Goal: Navigation & Orientation: Find specific page/section

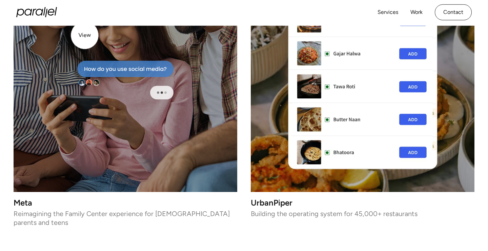
scroll to position [724, 0]
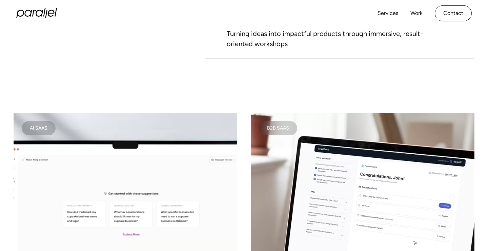
click at [46, 16] on icon at bounding box center [46, 14] width 2 height 8
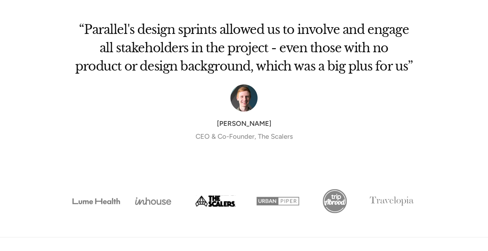
scroll to position [2292, 0]
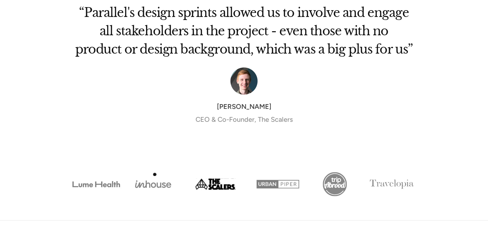
click at [156, 179] on img "Show slide 2 of 6" at bounding box center [153, 184] width 57 height 28
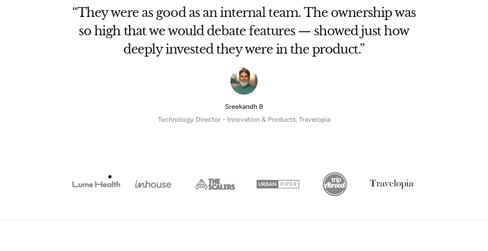
click at [108, 177] on img "Show slide 1 of 6" at bounding box center [96, 184] width 57 height 28
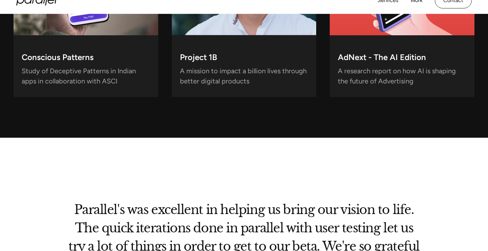
scroll to position [1950, 0]
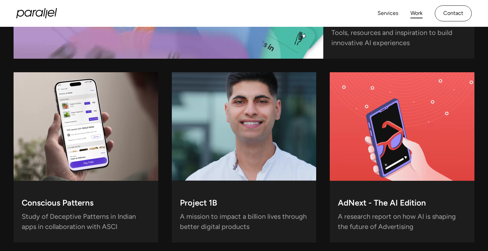
click at [417, 17] on link "Work" at bounding box center [416, 13] width 12 height 10
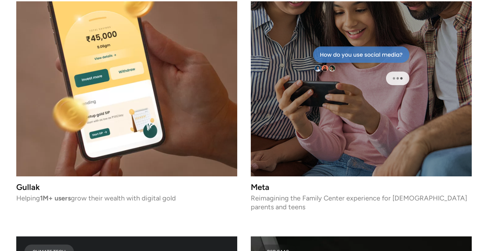
scroll to position [2517, 0]
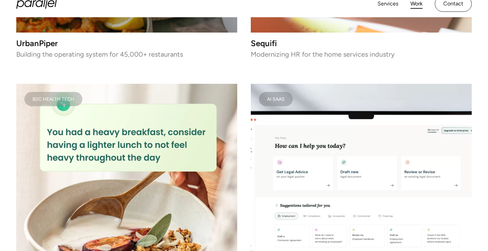
scroll to position [1564, 0]
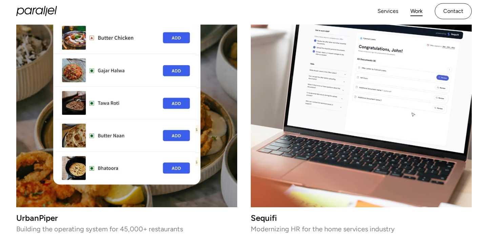
click at [151, 115] on img at bounding box center [126, 96] width 221 height 221
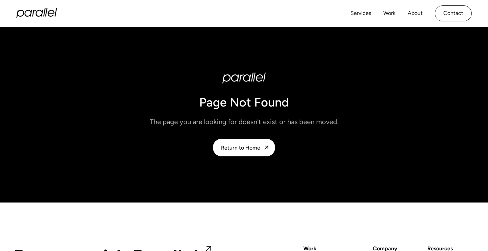
click at [27, 11] on icon at bounding box center [36, 13] width 41 height 10
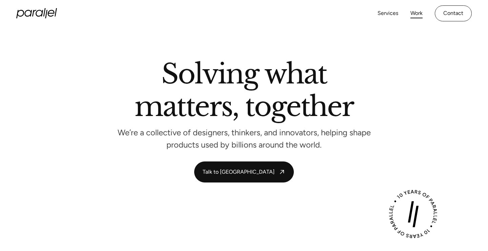
click at [412, 11] on link "Work" at bounding box center [416, 13] width 12 height 10
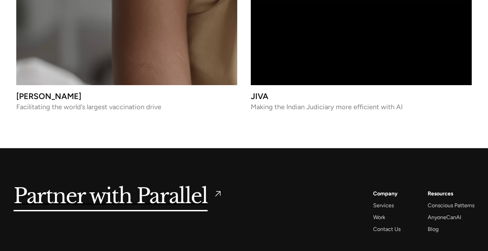
scroll to position [3100, 0]
